Goal: Complete application form

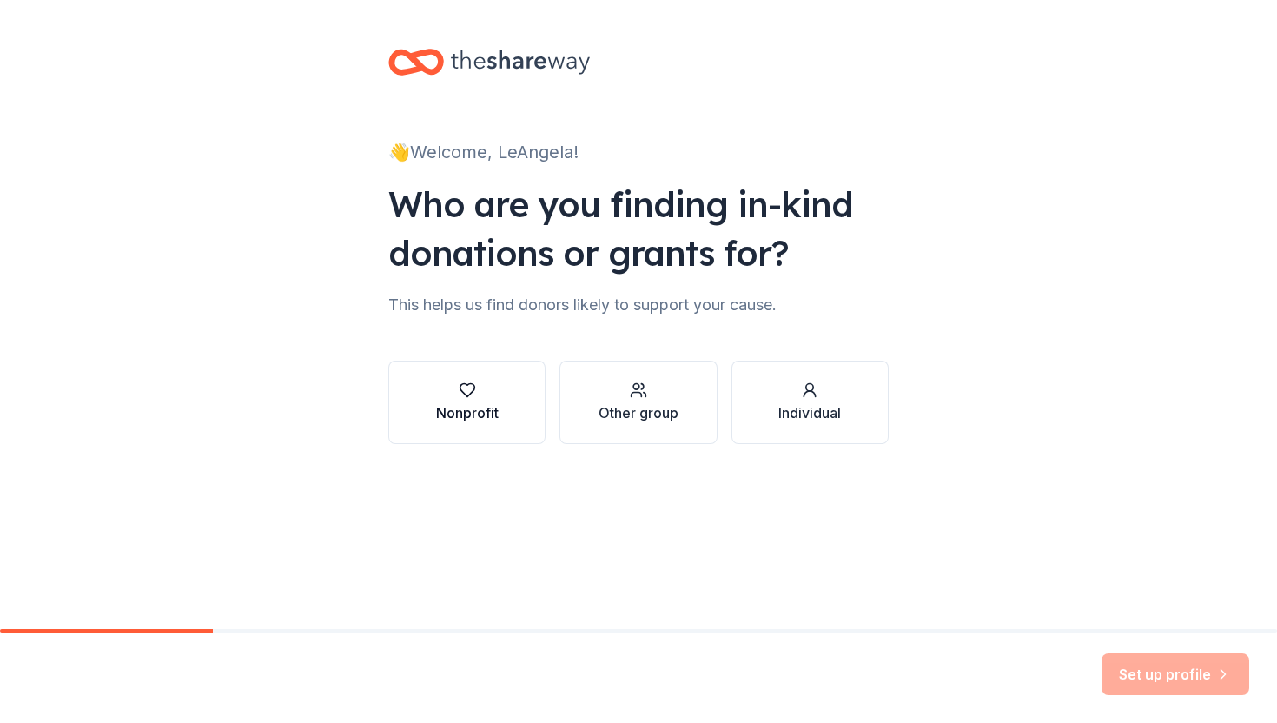
click at [461, 407] on div "Nonprofit" at bounding box center [467, 412] width 63 height 21
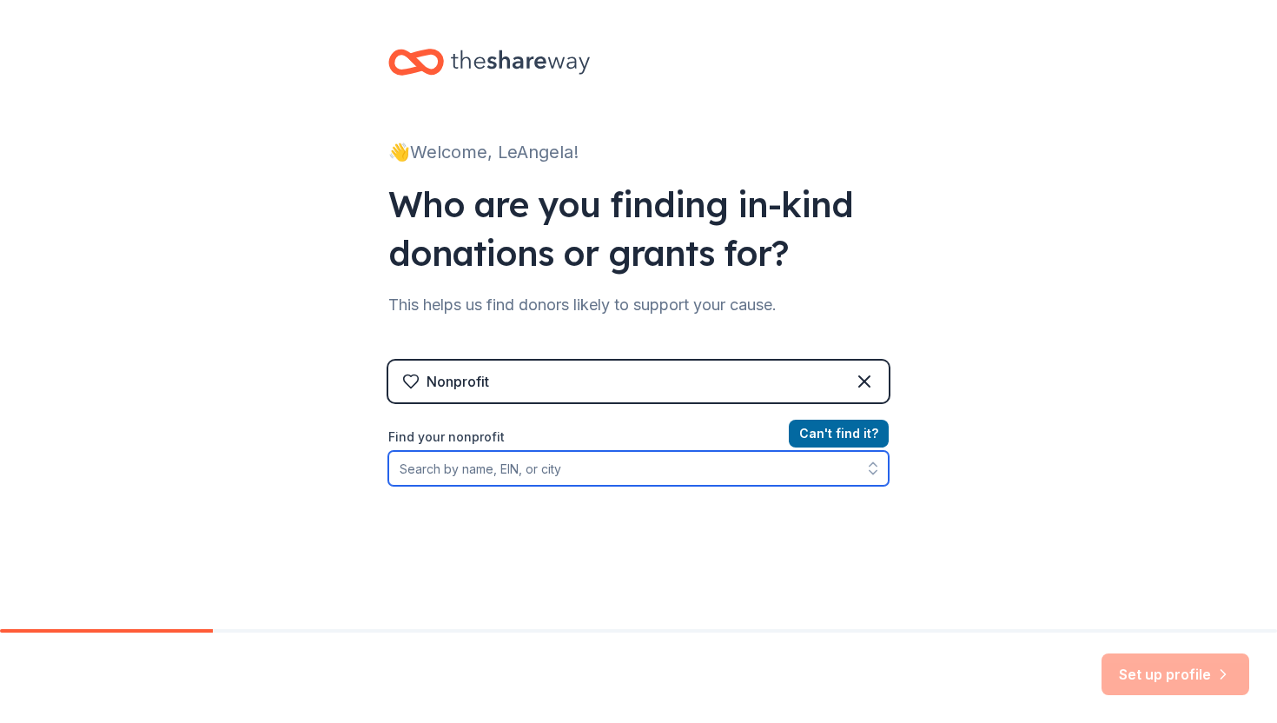
click at [539, 475] on input "Find your nonprofit" at bounding box center [638, 468] width 500 height 35
type input "n"
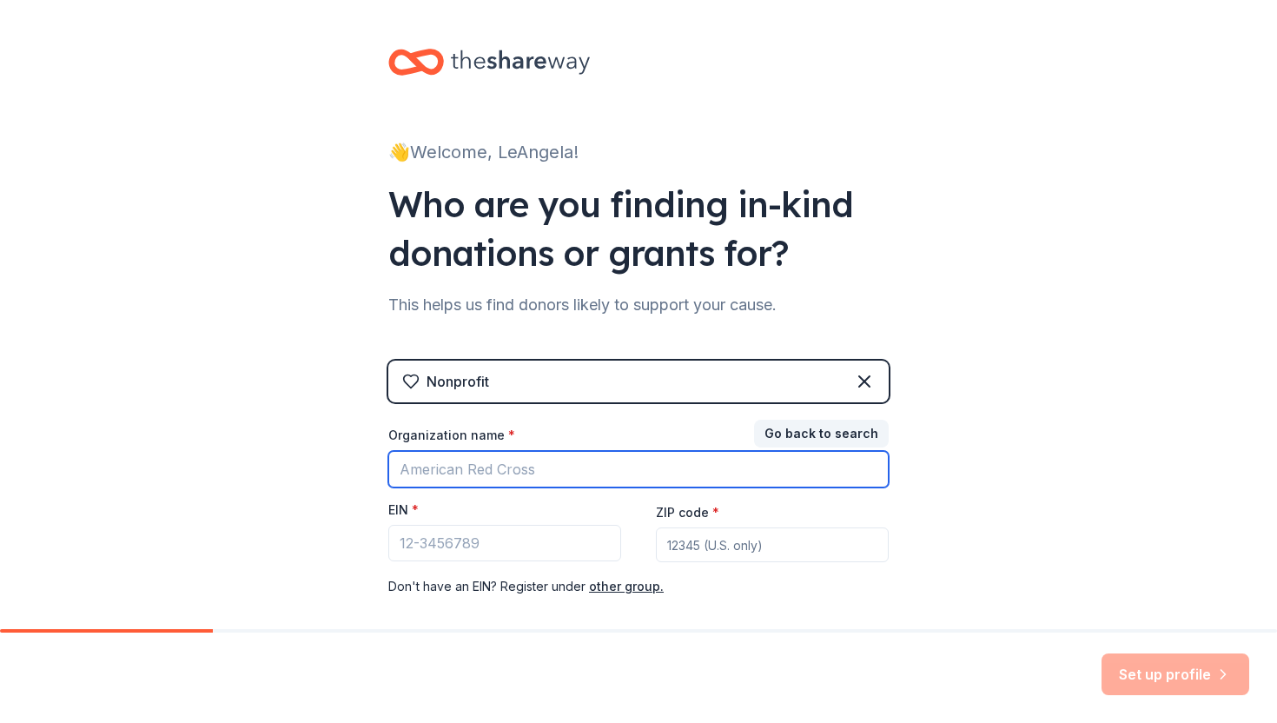
click at [462, 463] on input "Organization name *" at bounding box center [638, 469] width 500 height 36
type input "cornerstp"
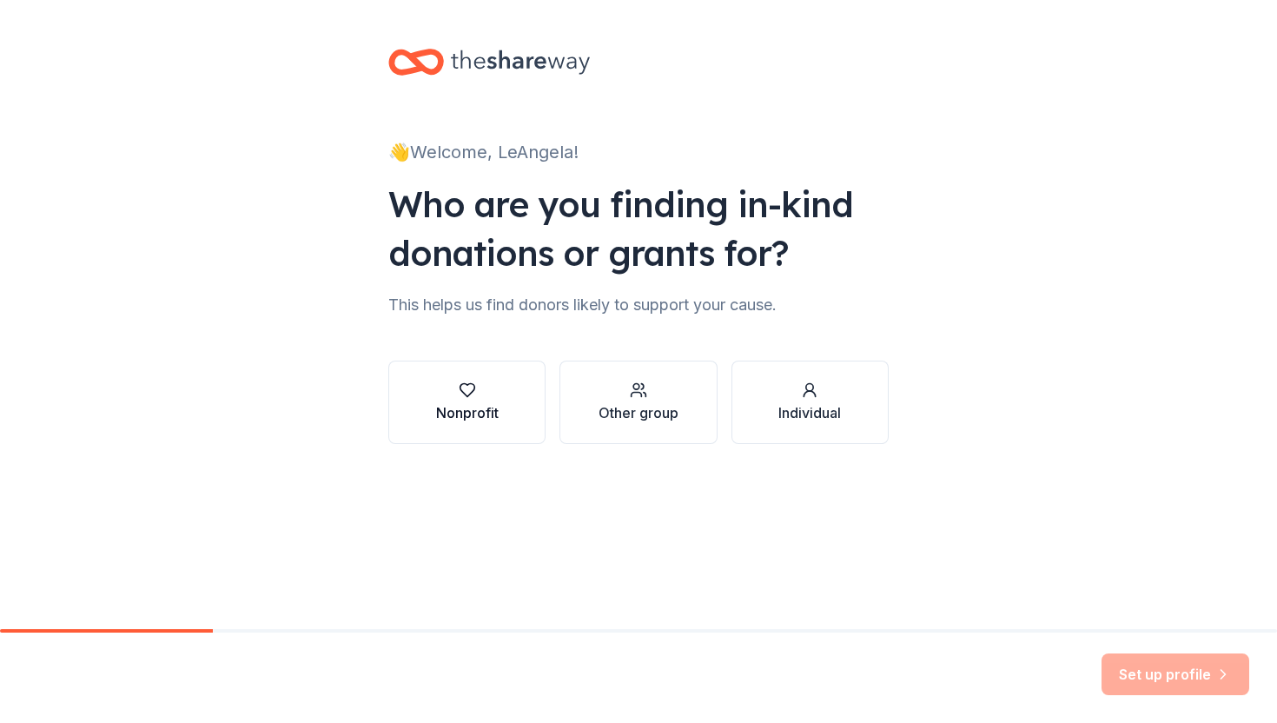
click at [480, 400] on div "Nonprofit" at bounding box center [467, 402] width 63 height 42
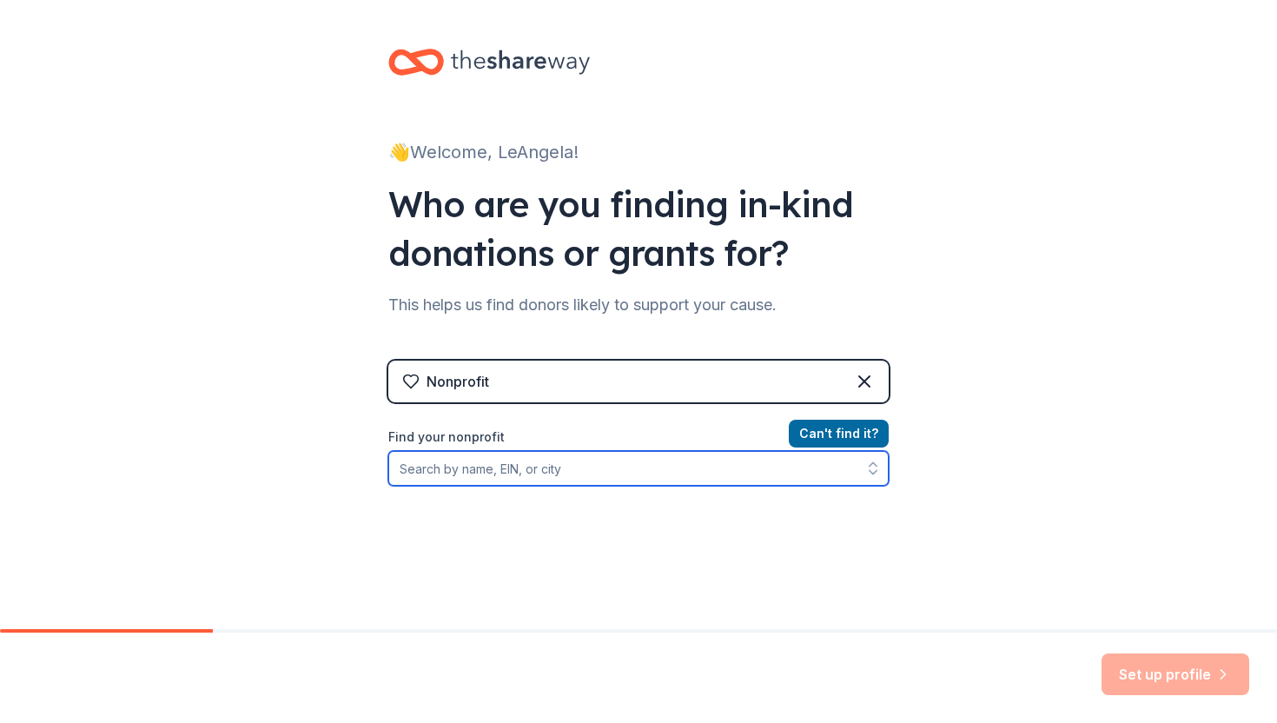
click at [585, 469] on input "Find your nonprofit" at bounding box center [638, 468] width 500 height 35
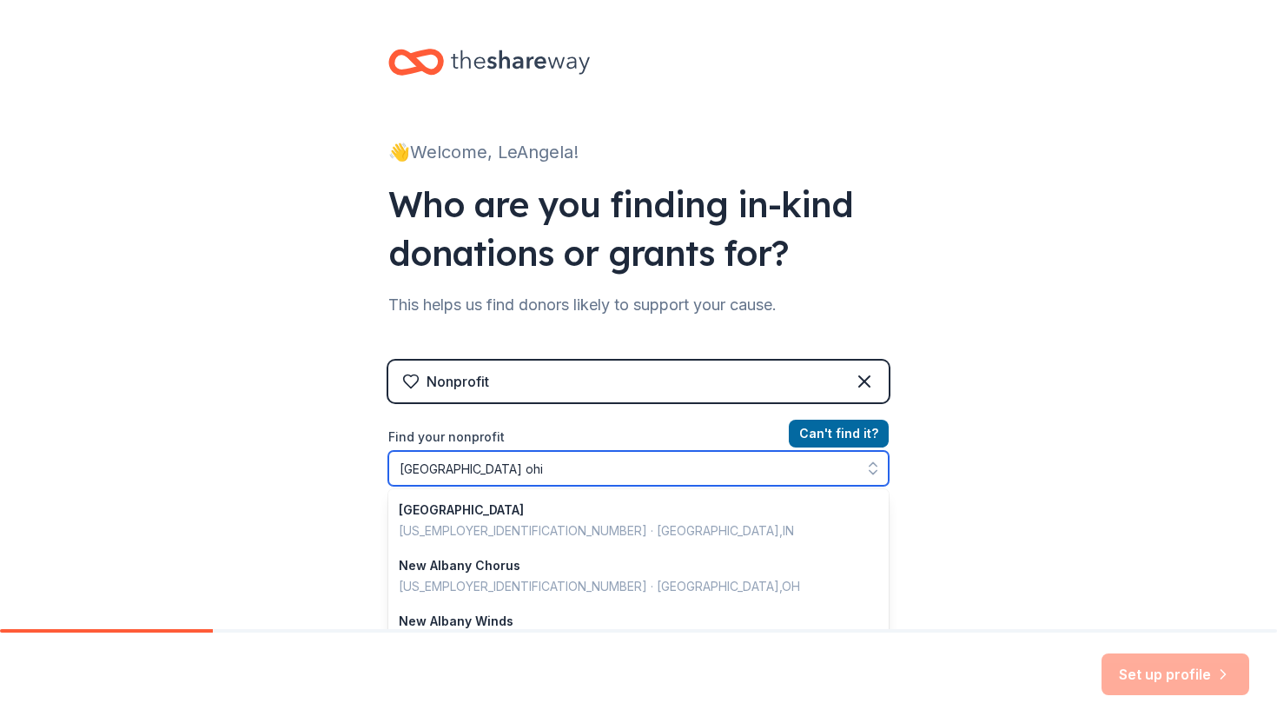
type input "new albany ohio"
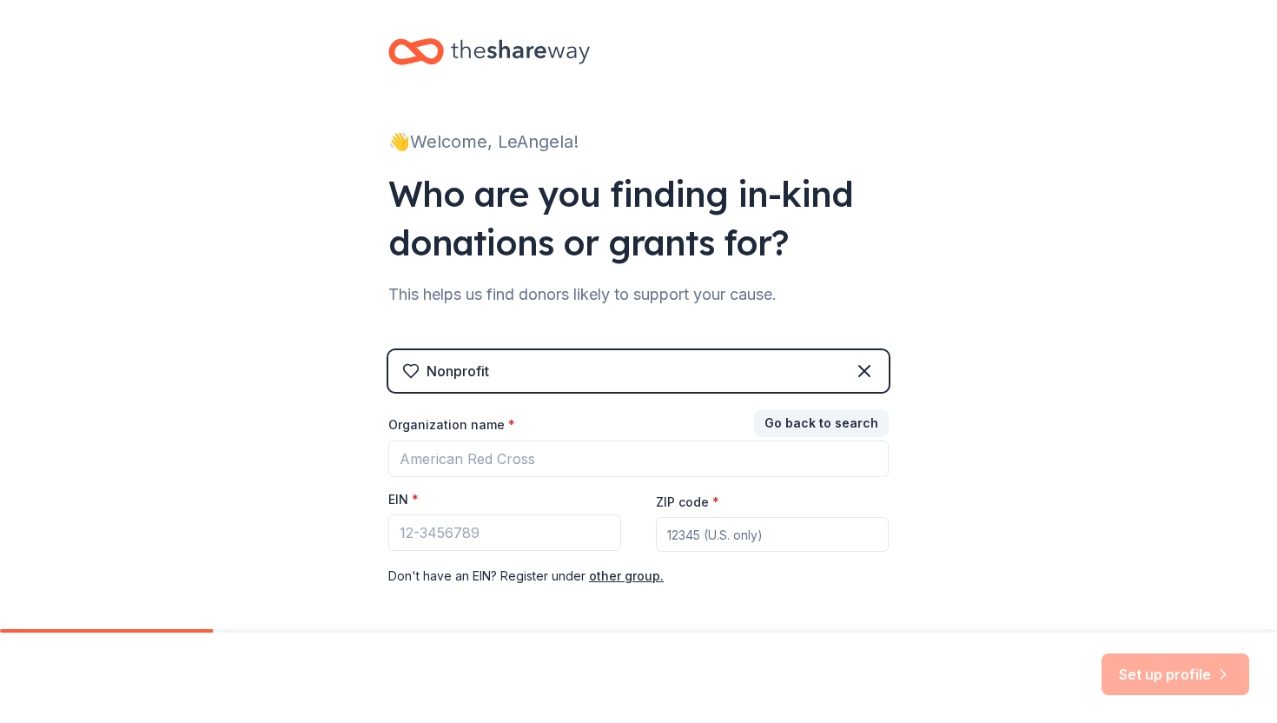
scroll to position [23, 0]
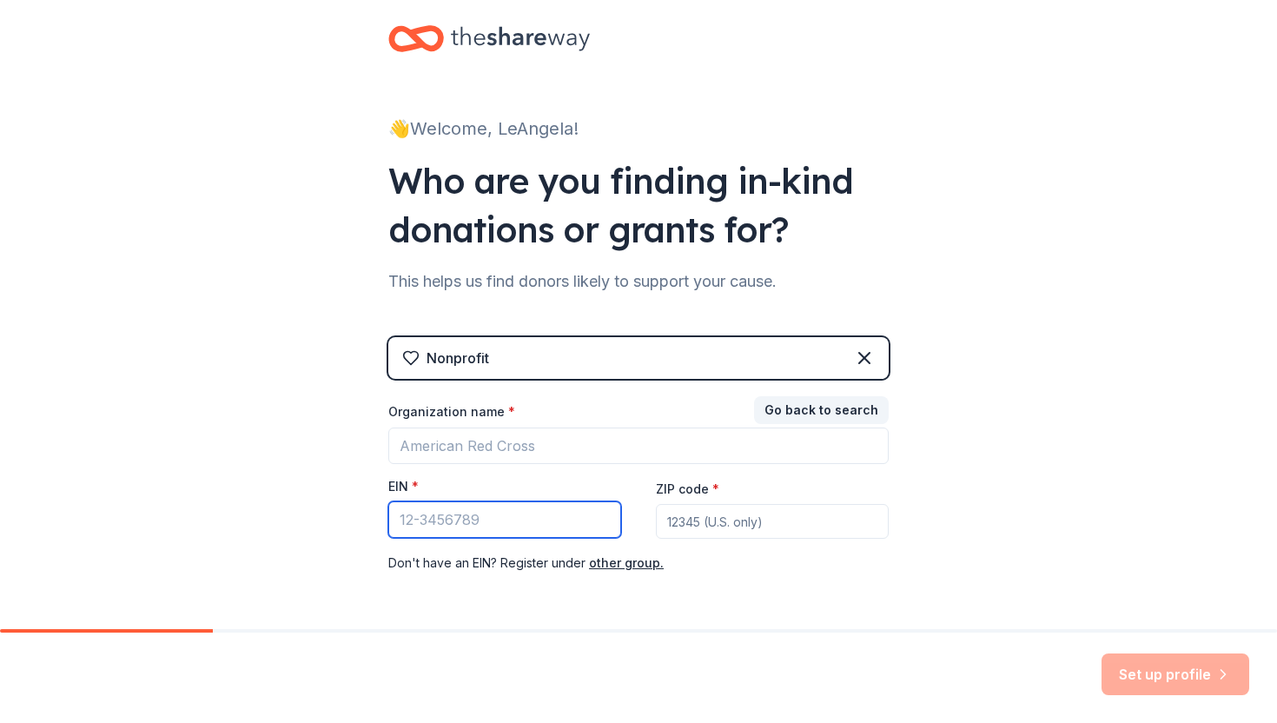
click at [510, 517] on input "EIN *" at bounding box center [504, 519] width 233 height 36
